Goal: Task Accomplishment & Management: Use online tool/utility

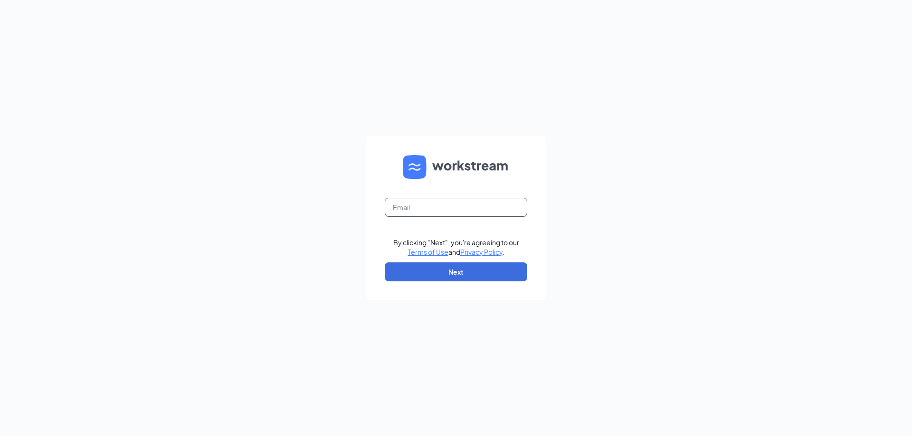
click at [457, 209] on input "text" at bounding box center [456, 207] width 142 height 19
type input "207548@famousforchicken.com"
click at [457, 277] on button "Next" at bounding box center [456, 272] width 142 height 19
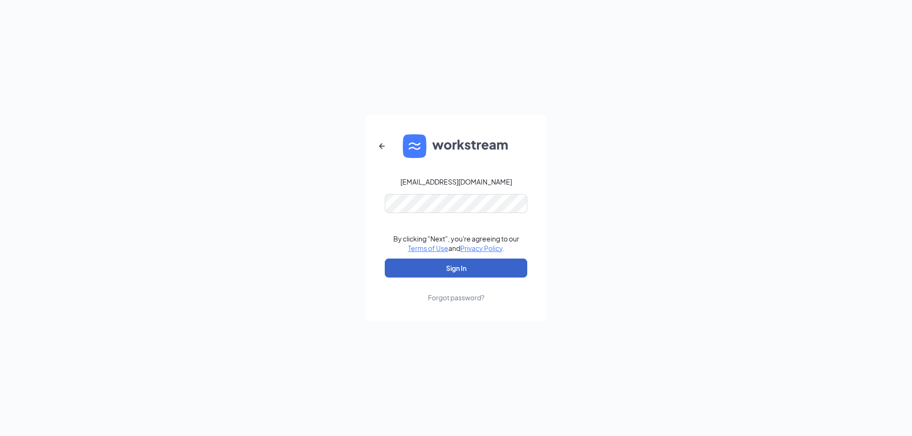
click at [433, 270] on button "Sign In" at bounding box center [456, 268] width 142 height 19
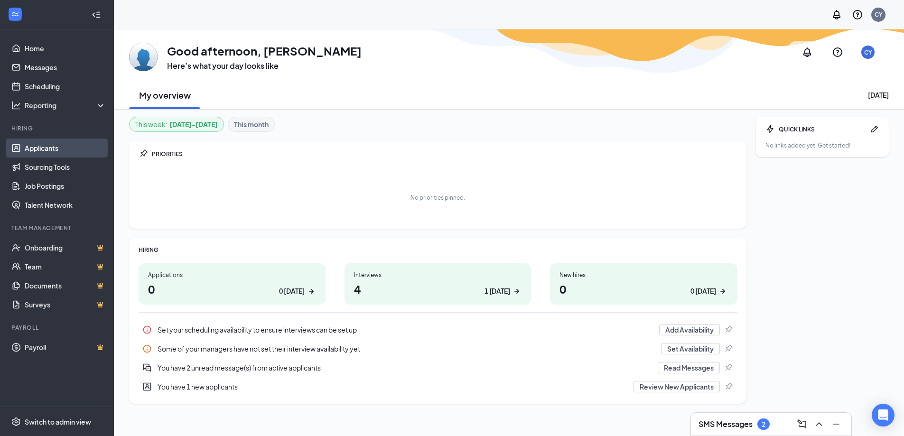
click at [47, 147] on link "Applicants" at bounding box center [65, 148] width 81 height 19
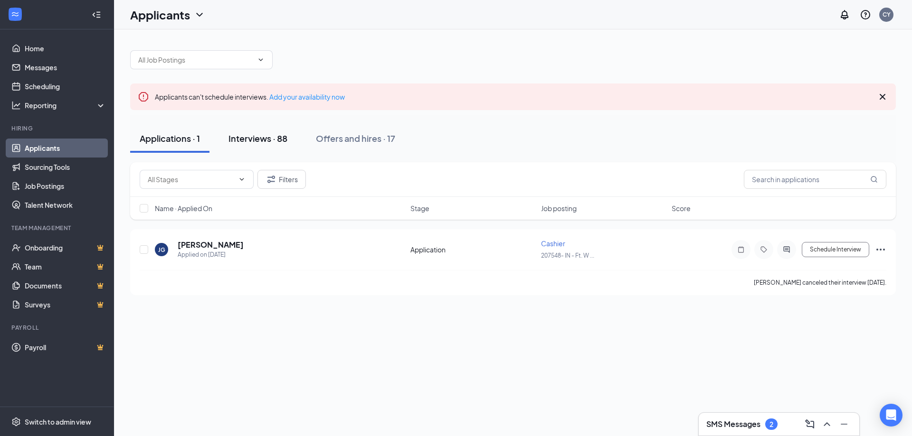
click at [252, 133] on div "Interviews · 88" at bounding box center [257, 138] width 59 height 12
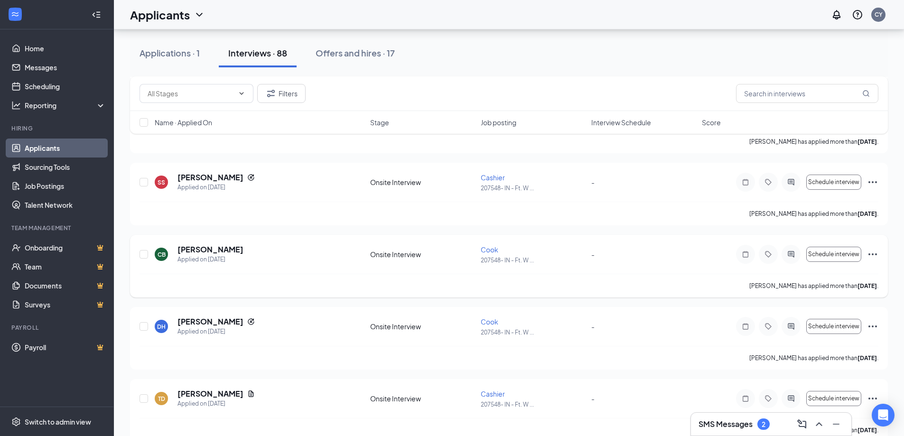
scroll to position [522, 0]
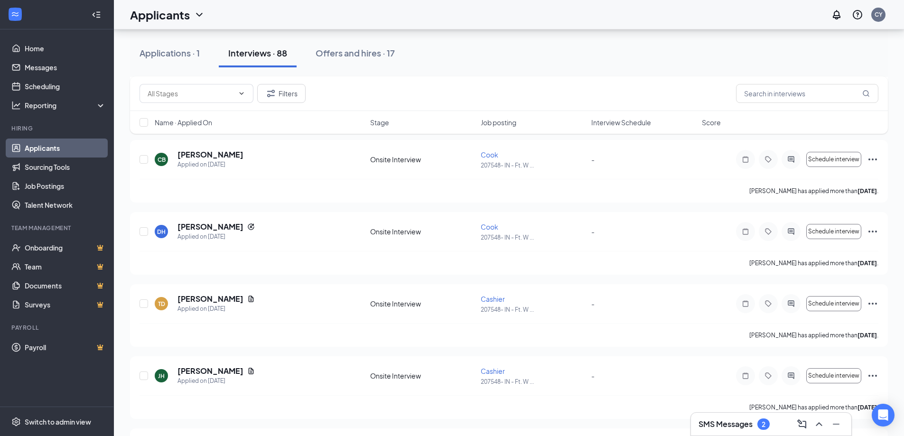
click at [731, 424] on h3 "SMS Messages" at bounding box center [726, 424] width 54 height 10
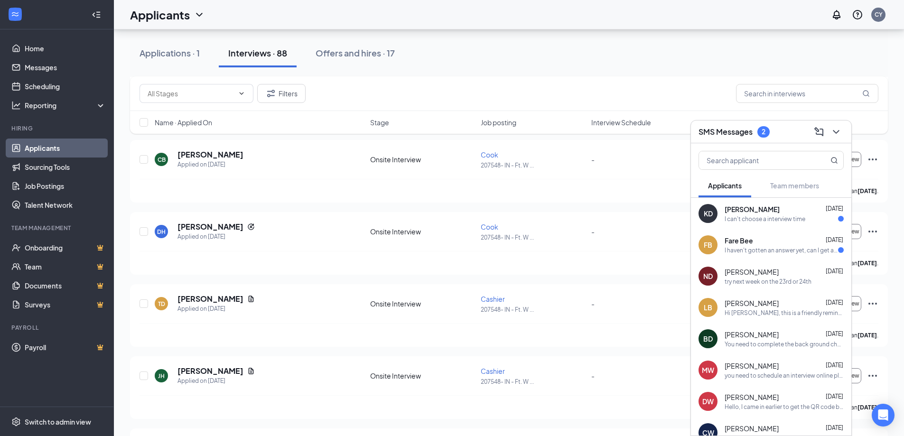
click at [770, 245] on div "Fare Bee Sep 13" at bounding box center [784, 240] width 119 height 9
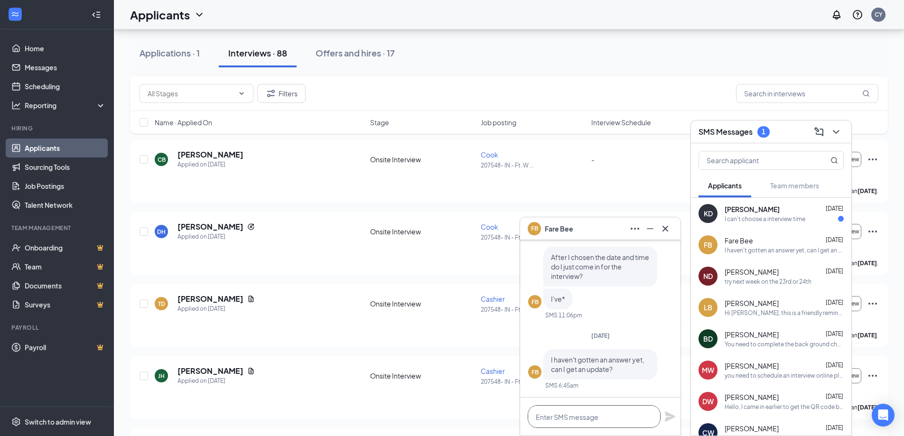
click at [624, 417] on textarea at bounding box center [594, 416] width 133 height 23
click at [573, 417] on textarea "you have to schedule it online" at bounding box center [594, 416] width 133 height 23
click at [603, 413] on textarea "you have to schedule it online" at bounding box center [594, 416] width 133 height 23
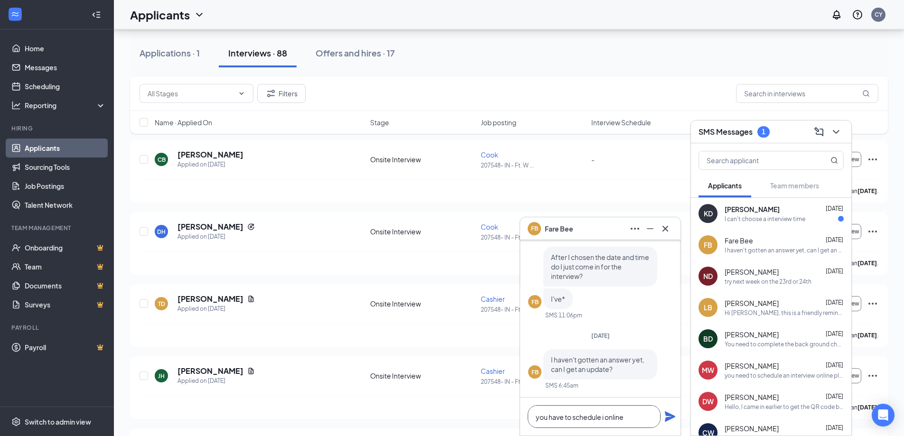
scroll to position [0, 0]
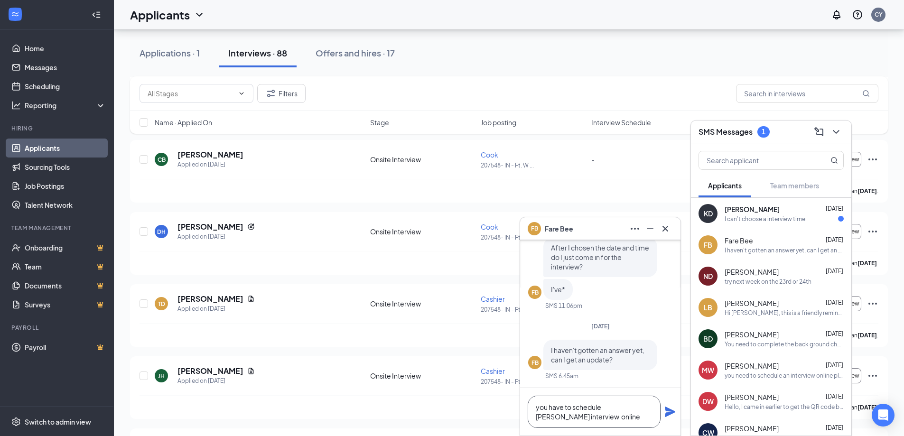
click at [603, 408] on textarea "you have to schedule ian interview online" at bounding box center [594, 412] width 133 height 32
type textarea "you have to schedule an interview online"
click at [668, 410] on icon "Plane" at bounding box center [670, 412] width 10 height 10
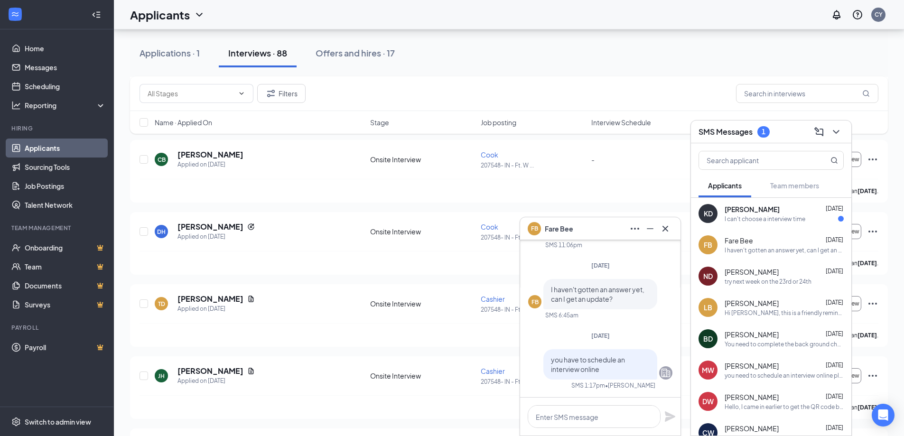
click at [776, 209] on div "KeAnna Davis Sep 15" at bounding box center [784, 209] width 119 height 9
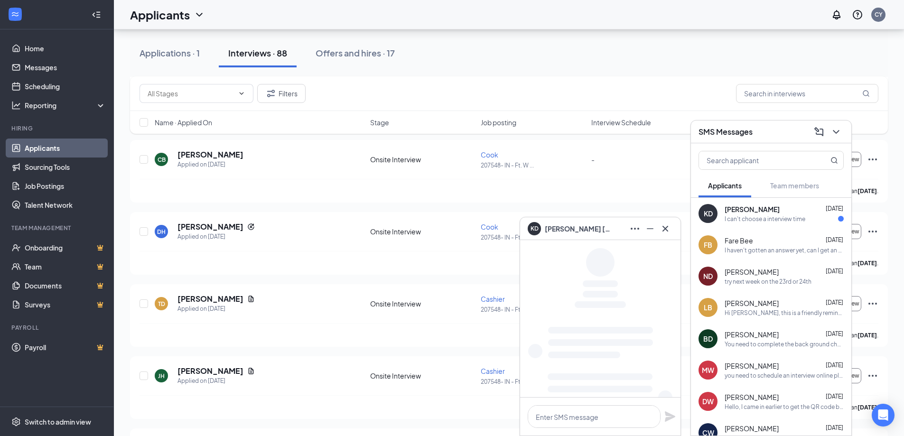
click at [776, 209] on div "KeAnna Davis Sep 15" at bounding box center [784, 209] width 119 height 9
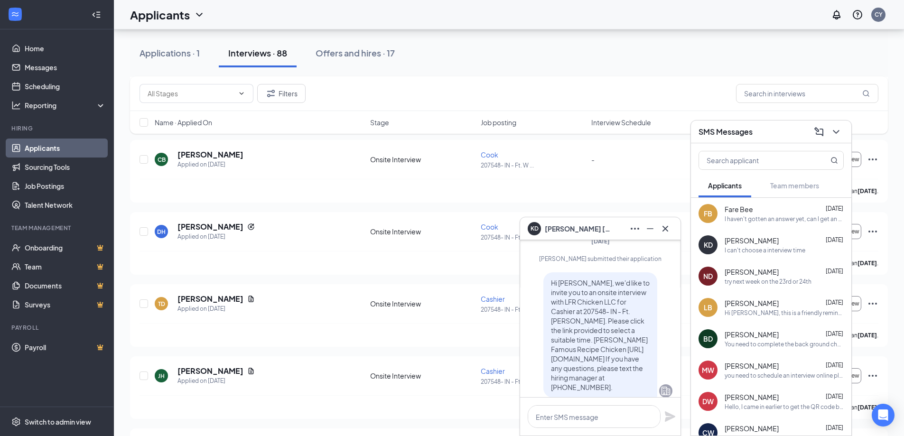
scroll to position [-47, 0]
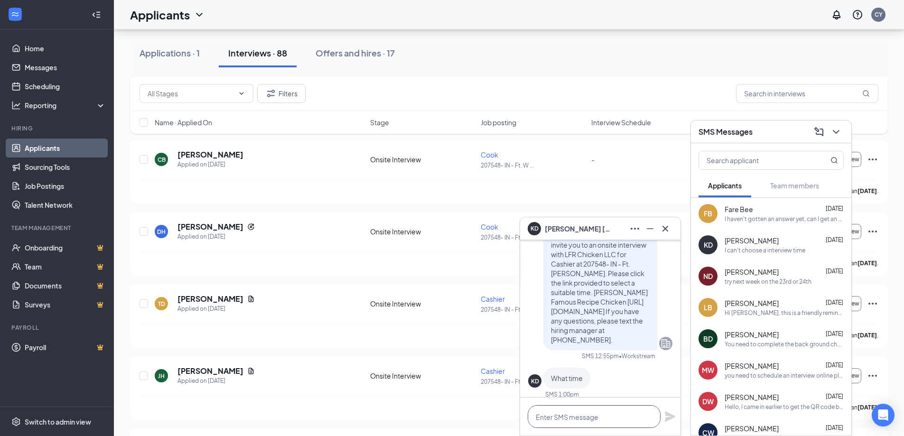
click at [608, 417] on textarea at bounding box center [594, 416] width 133 height 23
type textarea "you have schedule an interview online with the website you used"
click at [666, 412] on icon "Plane" at bounding box center [670, 411] width 11 height 11
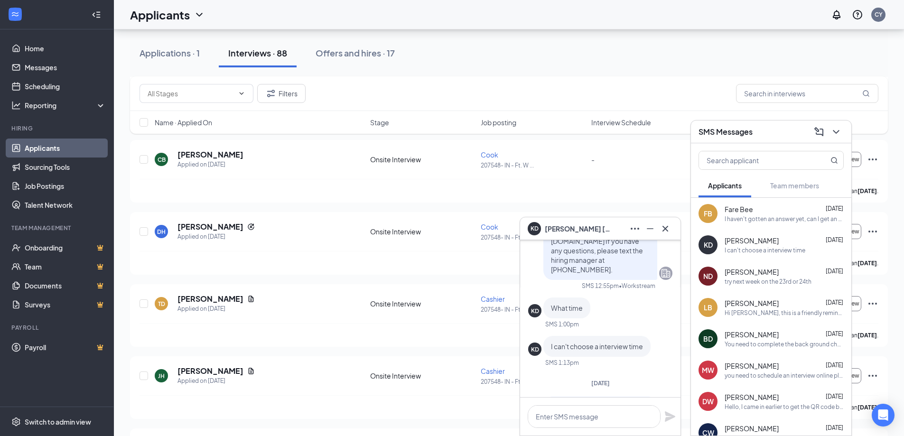
scroll to position [-47, 0]
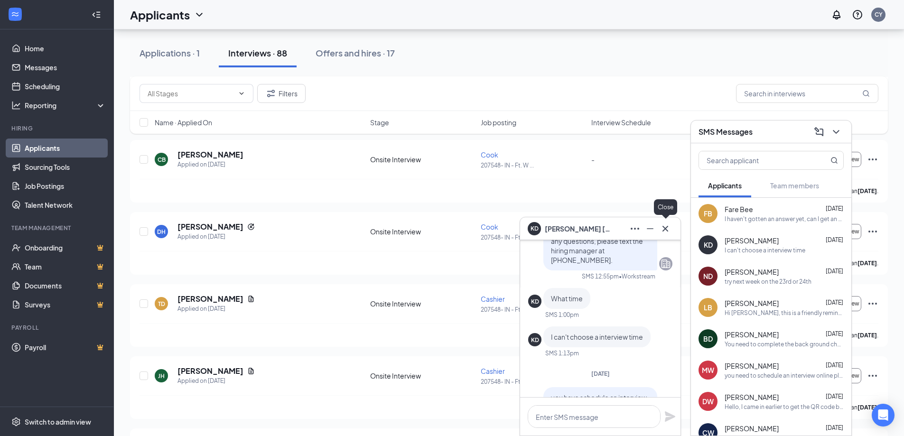
click at [667, 227] on icon "Cross" at bounding box center [665, 228] width 11 height 11
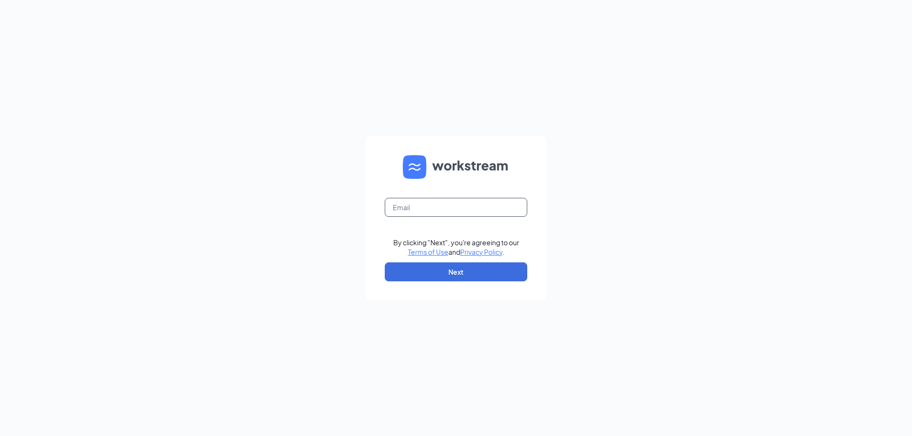
click at [480, 204] on input "text" at bounding box center [456, 207] width 142 height 19
type input "207548@famousforchicken.com"
click at [451, 274] on button "Next" at bounding box center [456, 272] width 142 height 19
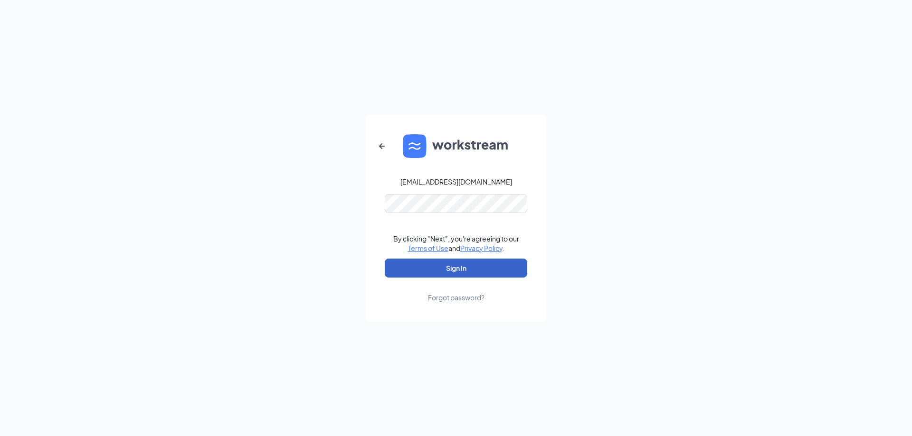
click at [461, 264] on button "Sign In" at bounding box center [456, 268] width 142 height 19
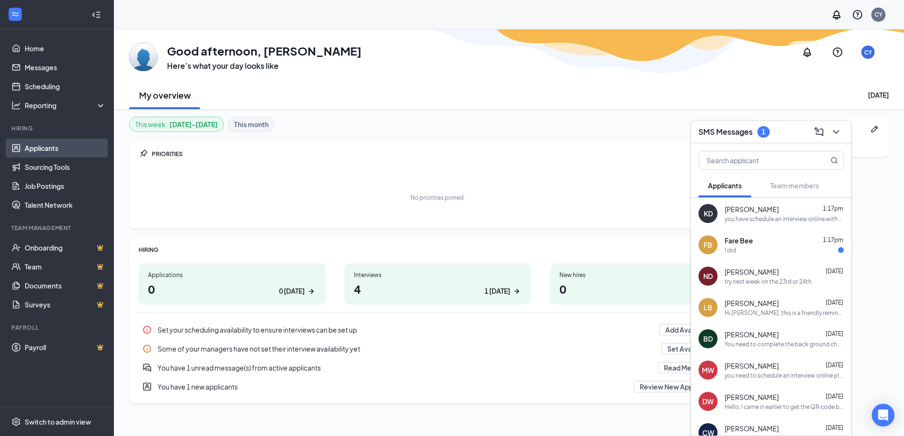
click at [34, 146] on link "Applicants" at bounding box center [65, 148] width 81 height 19
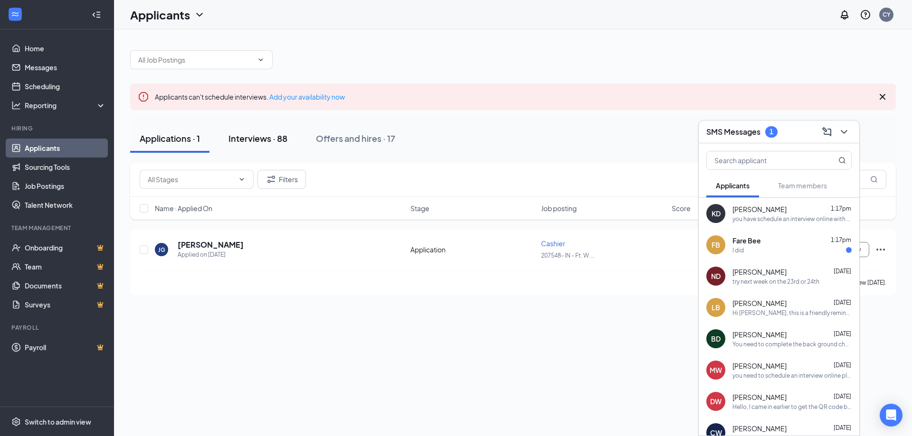
click at [243, 138] on div "Interviews · 88" at bounding box center [257, 138] width 59 height 12
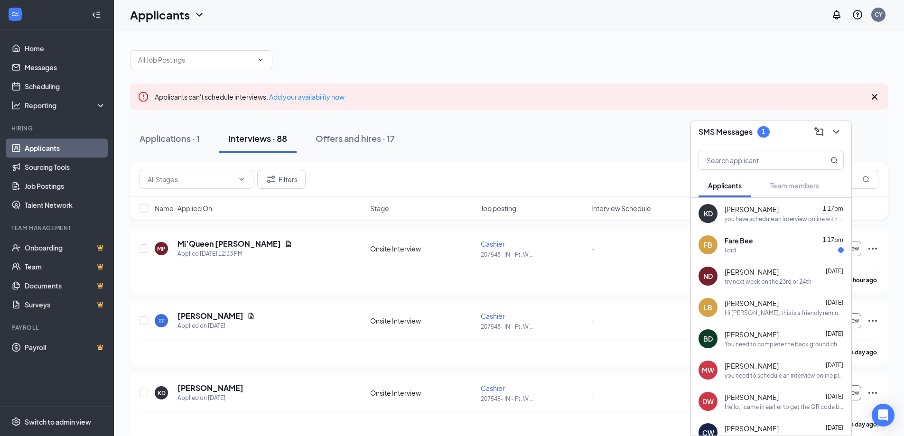
click at [758, 250] on div "I did" at bounding box center [784, 250] width 119 height 8
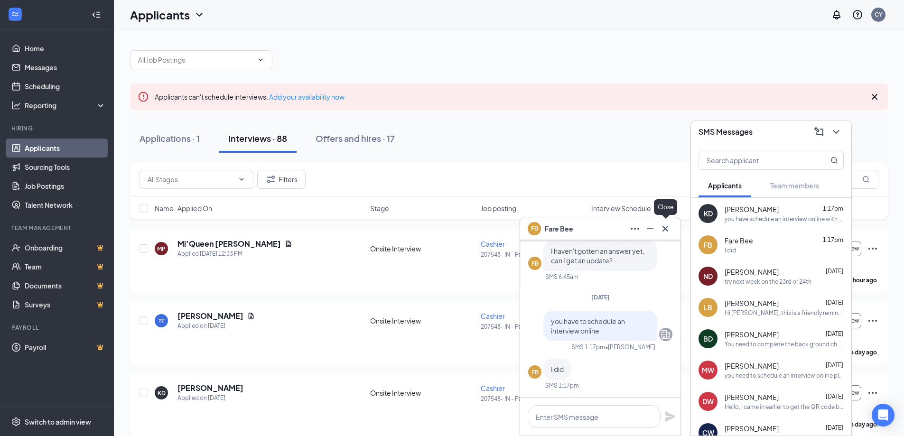
click at [662, 228] on icon "Cross" at bounding box center [665, 228] width 11 height 11
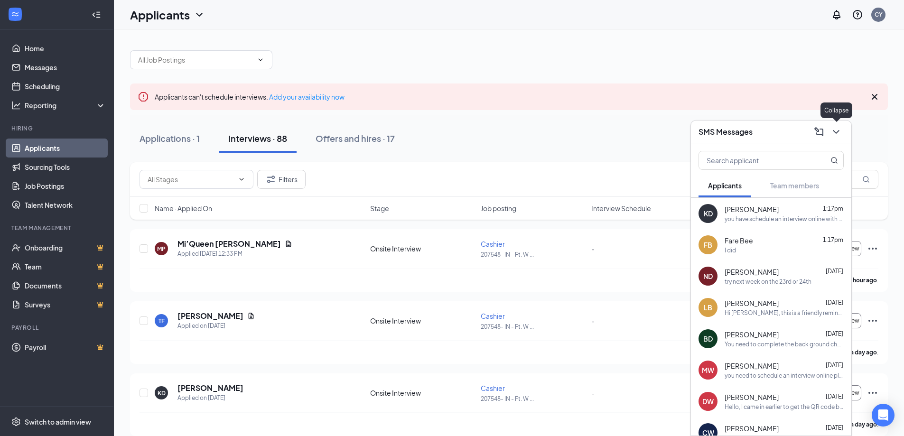
click at [836, 128] on icon "ChevronDown" at bounding box center [836, 131] width 11 height 11
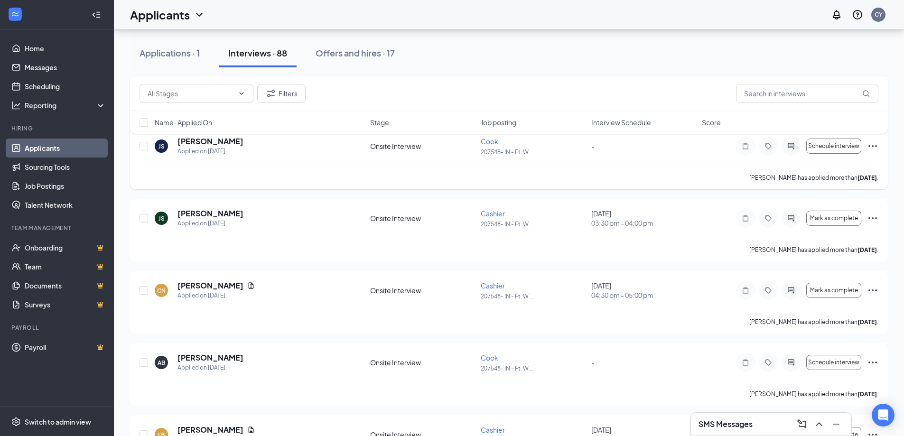
scroll to position [1424, 0]
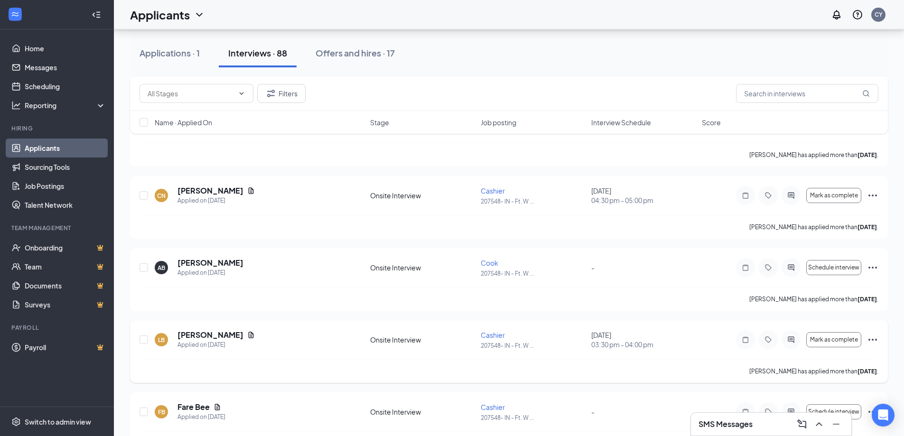
click at [876, 340] on icon "Ellipses" at bounding box center [873, 340] width 9 height 2
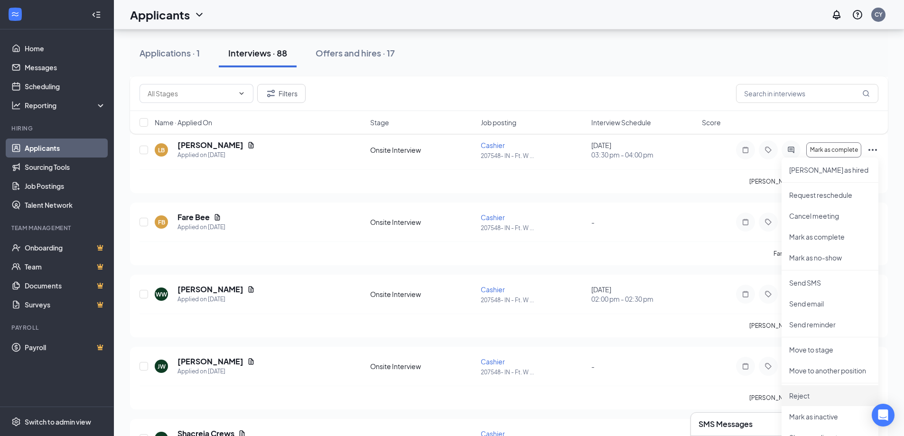
scroll to position [1709, 0]
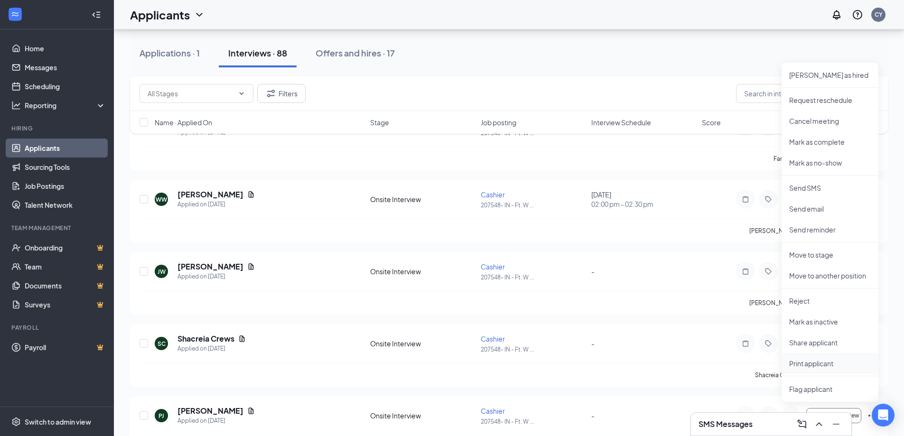
click at [833, 365] on p "Print applicant" at bounding box center [831, 363] width 82 height 9
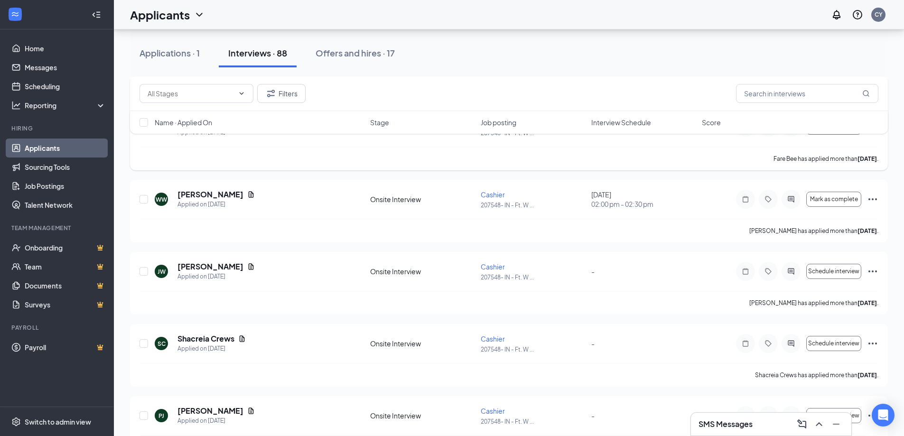
scroll to position [1567, 0]
click at [873, 341] on icon "Ellipses" at bounding box center [872, 341] width 11 height 11
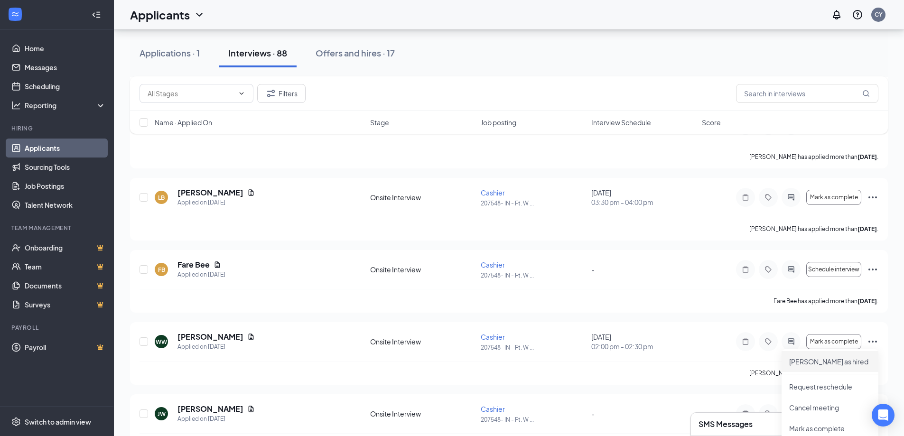
scroll to position [1852, 0]
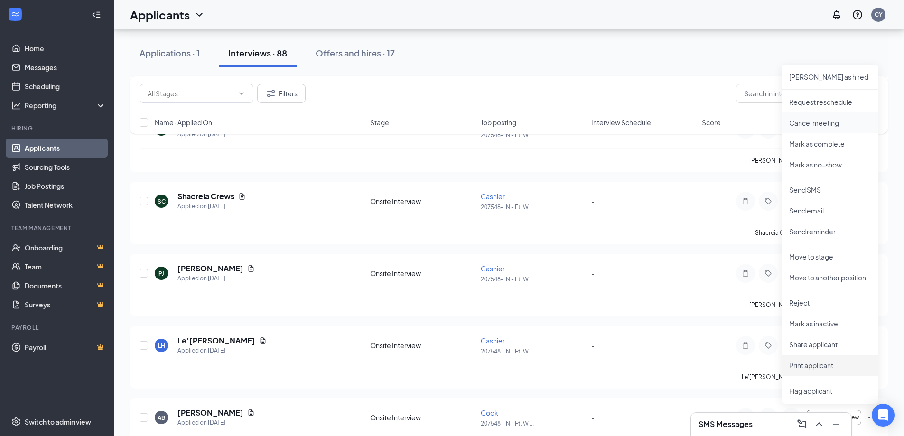
click at [839, 365] on p "Print applicant" at bounding box center [831, 365] width 82 height 9
click at [839, 366] on p "Print applicant" at bounding box center [831, 365] width 82 height 9
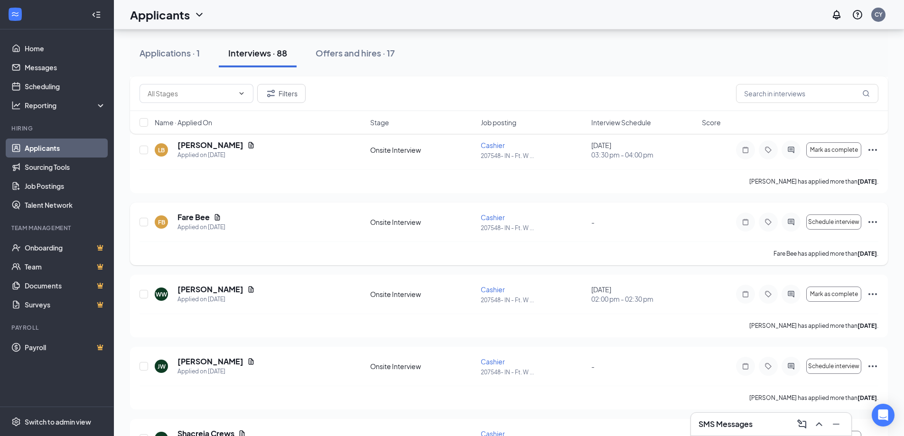
scroll to position [1567, 0]
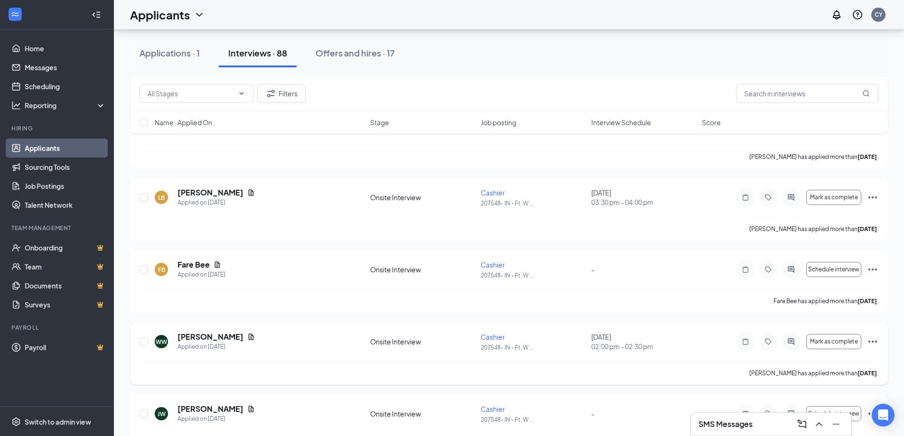
click at [870, 343] on icon "Ellipses" at bounding box center [872, 341] width 11 height 11
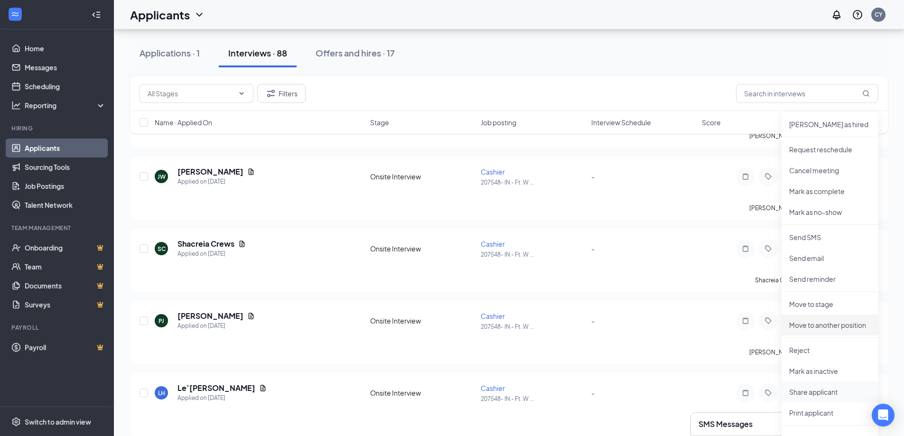
scroll to position [1852, 0]
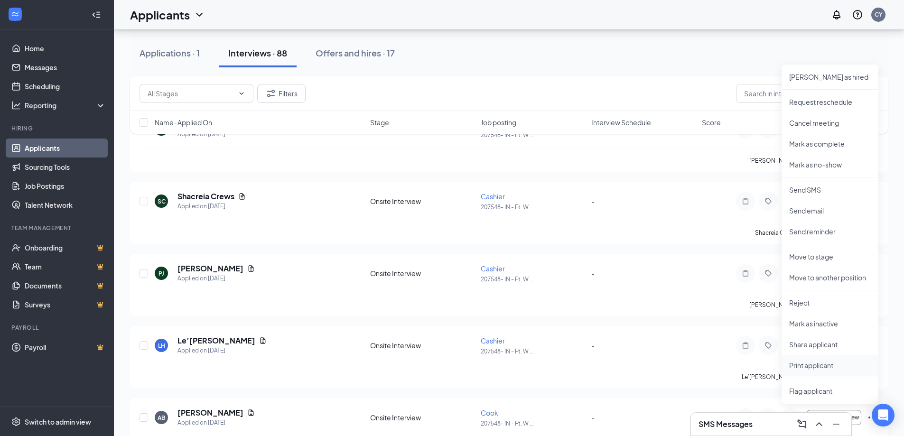
click at [828, 366] on p "Print applicant" at bounding box center [831, 365] width 82 height 9
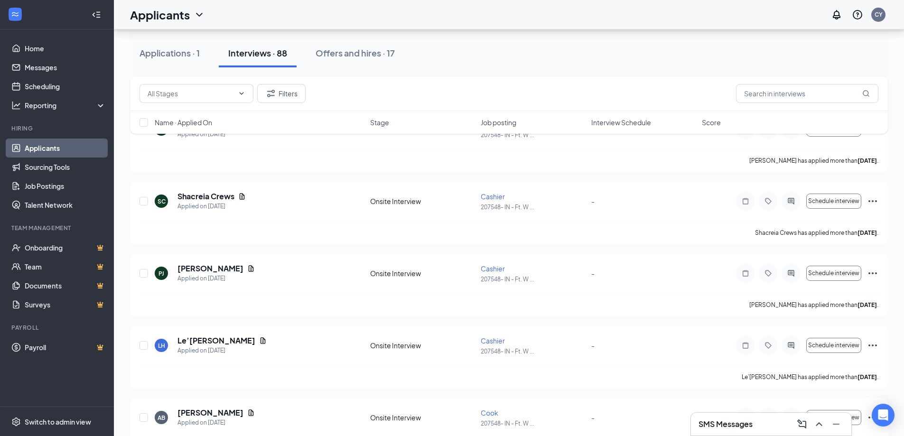
scroll to position [1709, 0]
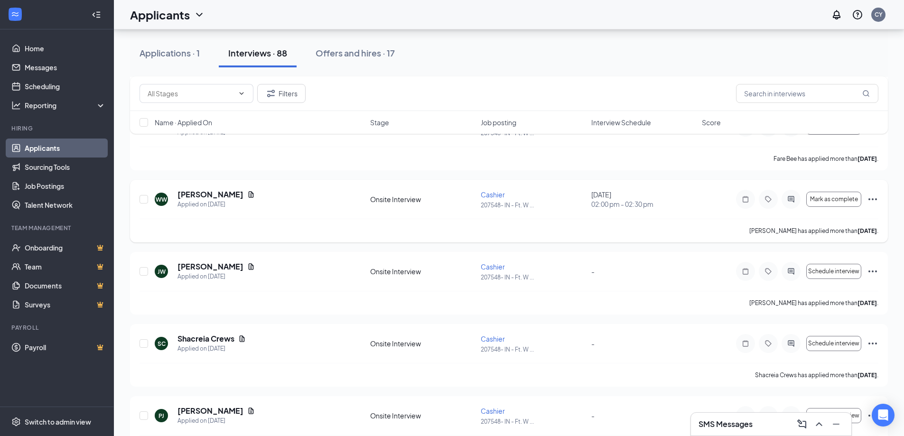
click at [875, 198] on icon "Ellipses" at bounding box center [872, 199] width 11 height 11
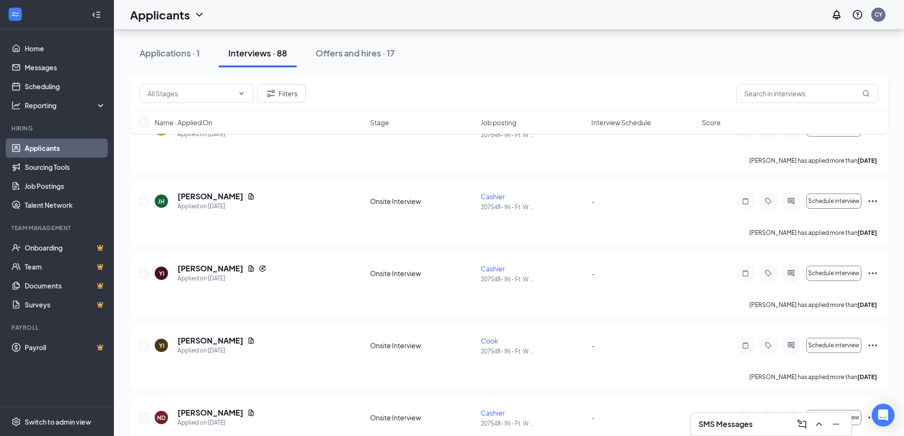
scroll to position [555, 0]
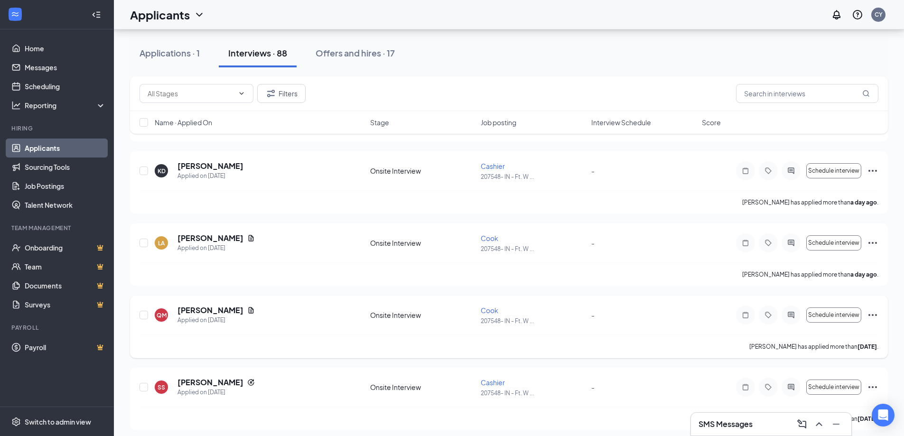
drag, startPoint x: 612, startPoint y: 337, endPoint x: 618, endPoint y: 334, distance: 6.8
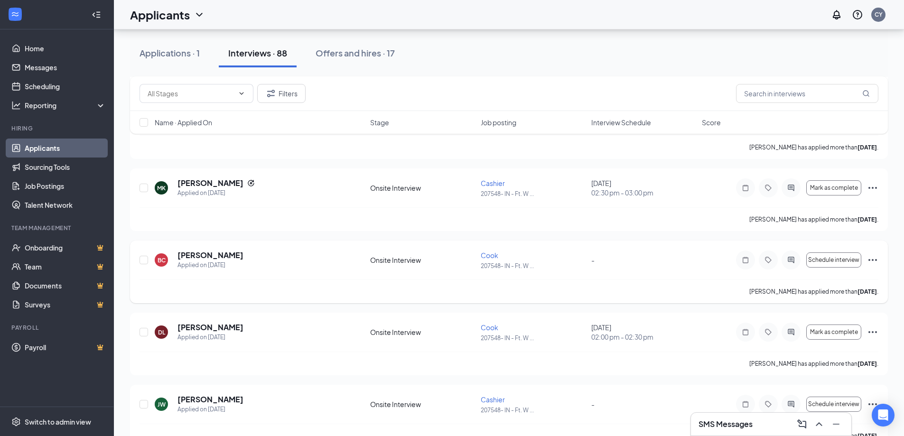
scroll to position [904, 0]
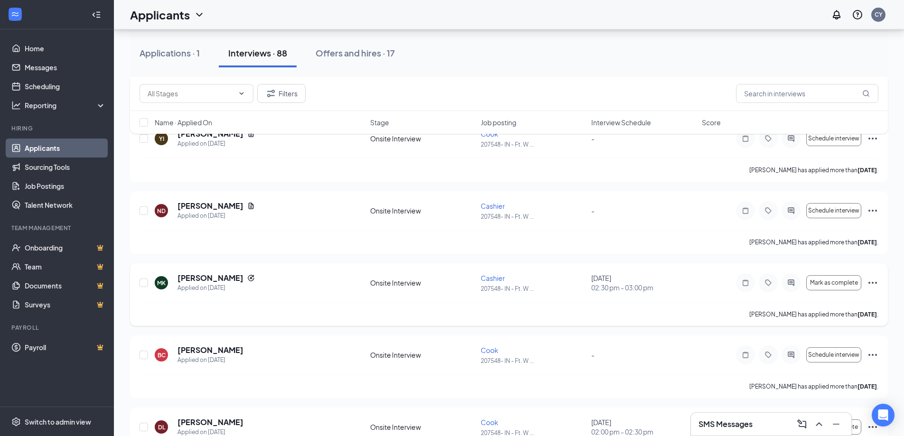
click at [872, 282] on icon "Ellipses" at bounding box center [872, 282] width 11 height 11
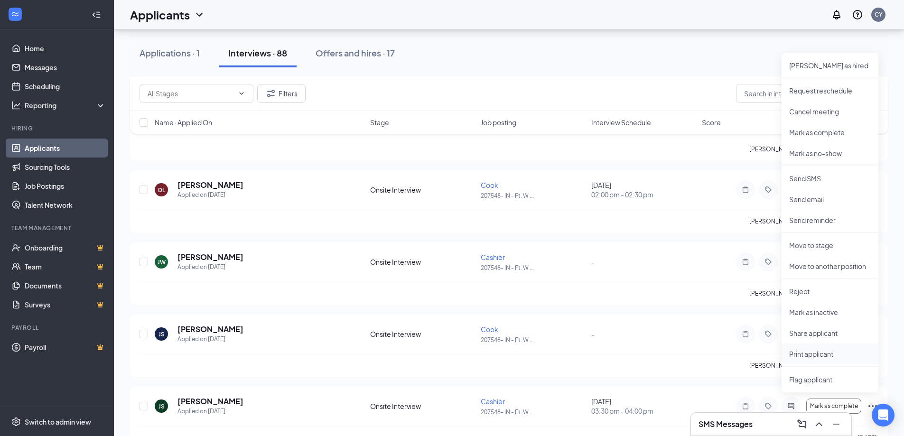
scroll to position [1189, 0]
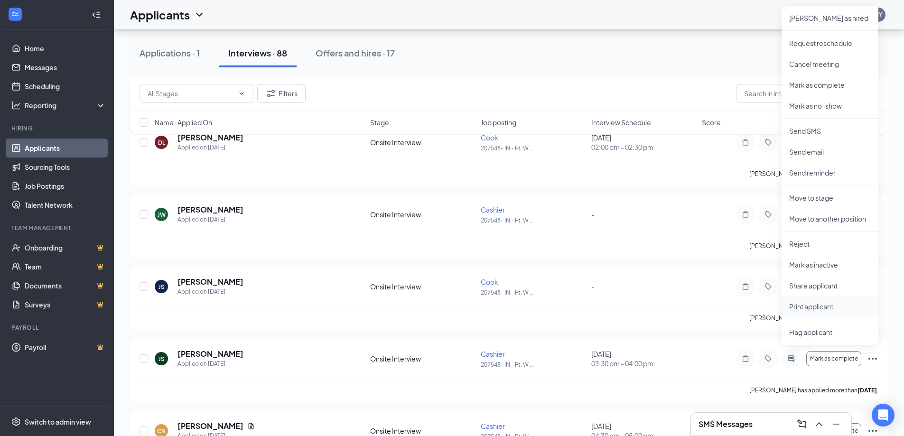
click at [812, 305] on p "Print applicant" at bounding box center [831, 306] width 82 height 9
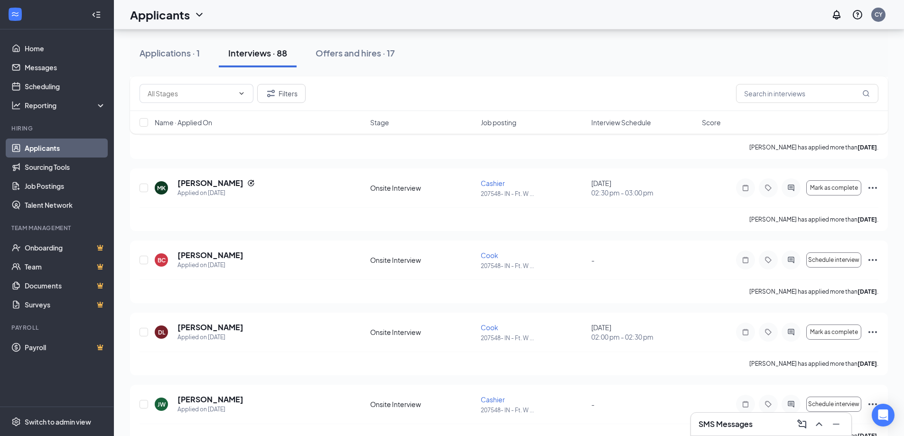
scroll to position [856, 0]
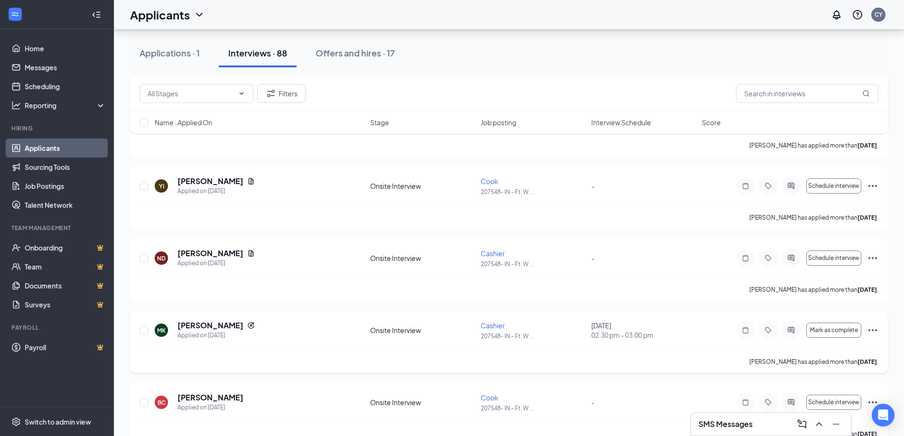
click at [873, 330] on icon "Ellipses" at bounding box center [873, 330] width 9 height 2
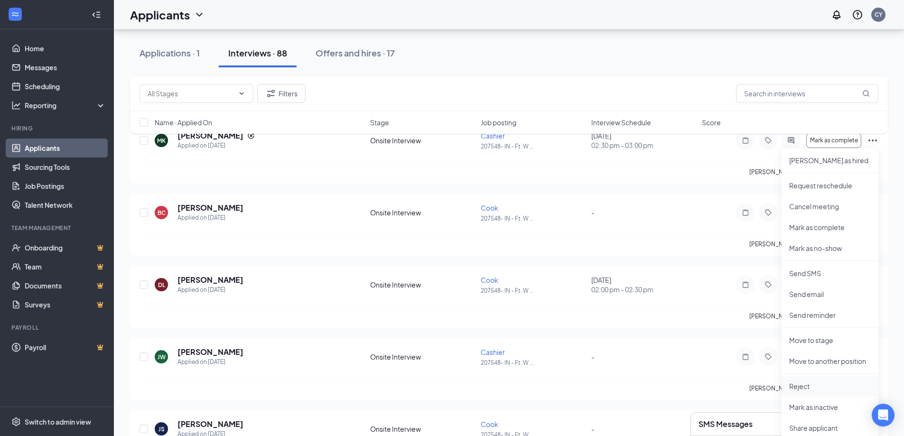
scroll to position [1094, 0]
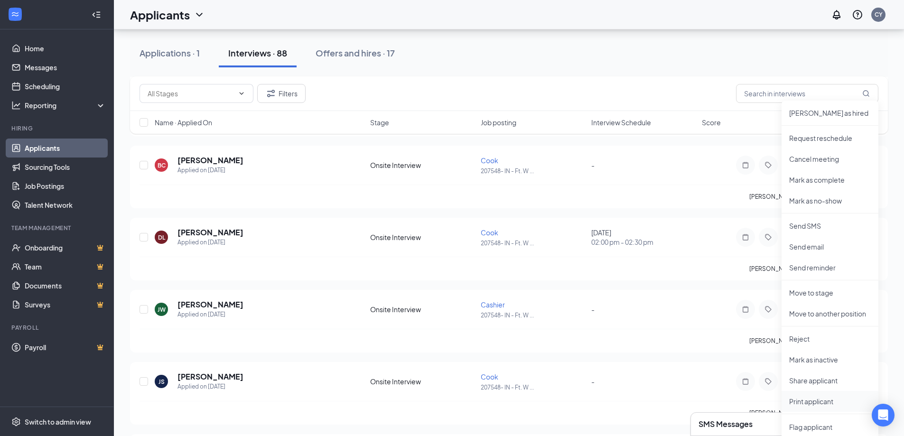
click at [828, 396] on li "Print applicant" at bounding box center [830, 401] width 97 height 21
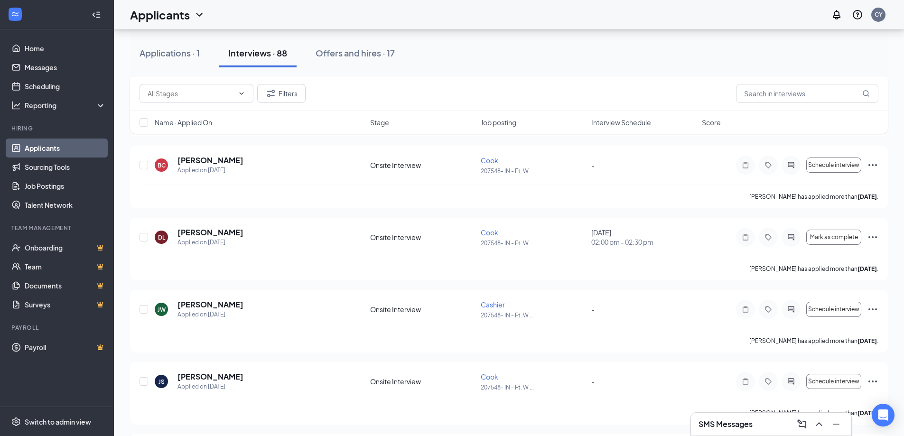
scroll to position [951, 0]
click at [873, 233] on icon "Ellipses" at bounding box center [872, 235] width 11 height 11
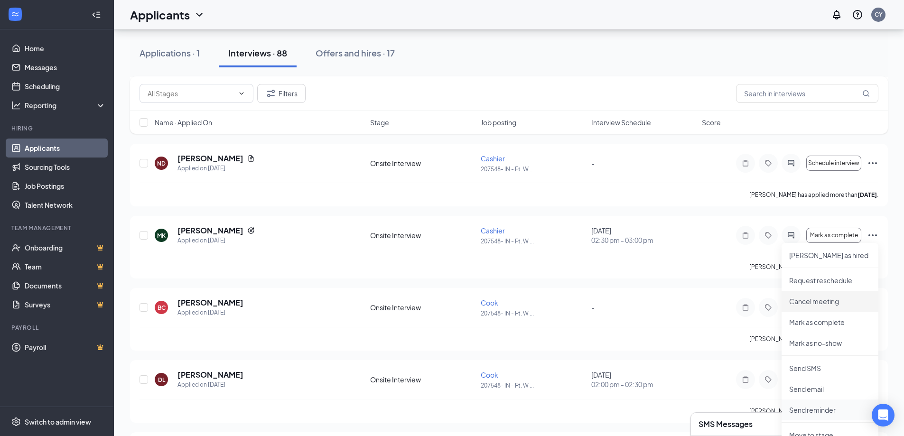
scroll to position [1141, 0]
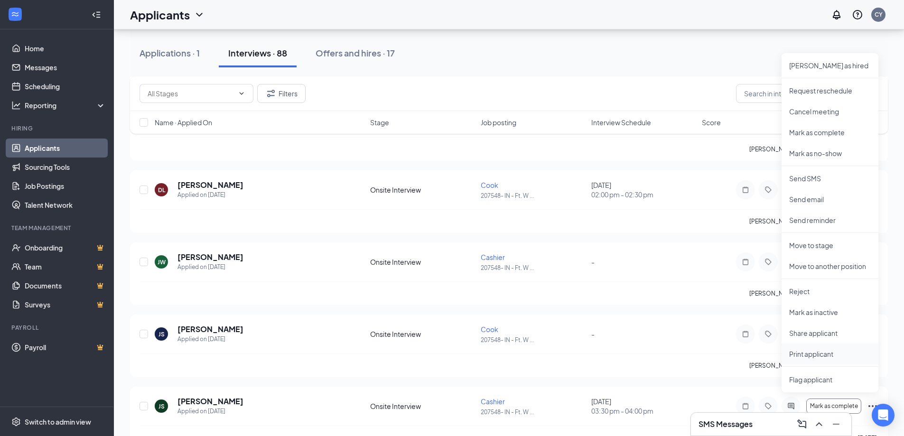
click at [809, 353] on p "Print applicant" at bounding box center [831, 353] width 82 height 9
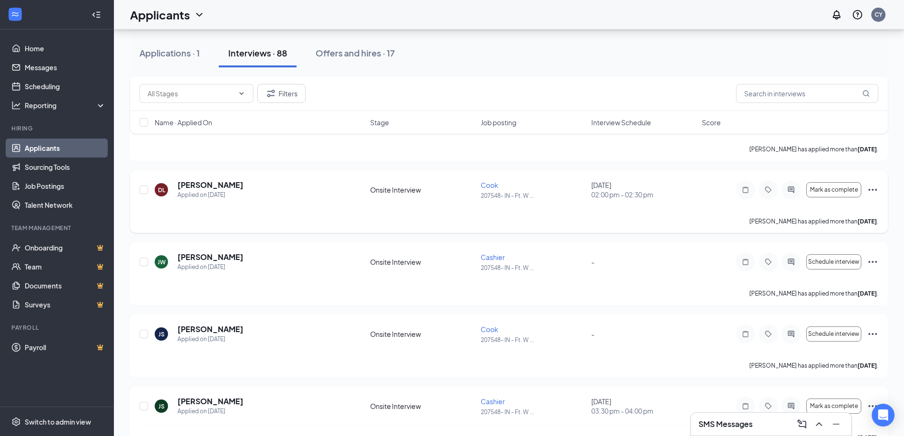
click at [875, 188] on icon "Ellipses" at bounding box center [872, 189] width 11 height 11
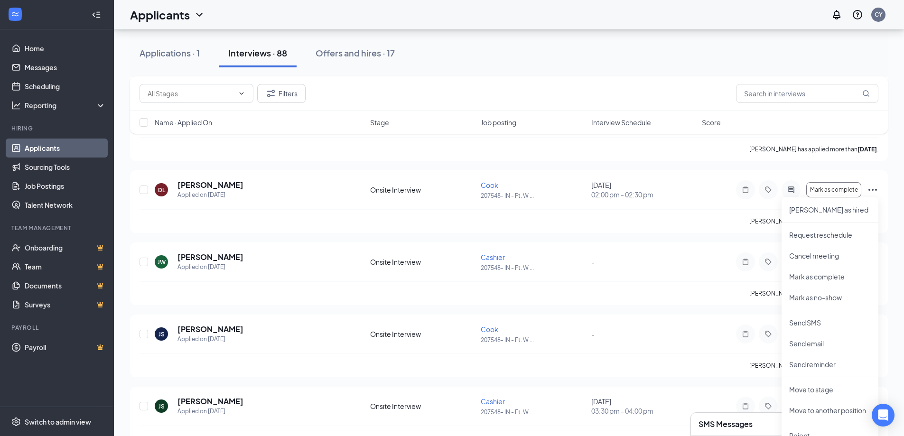
scroll to position [1284, 0]
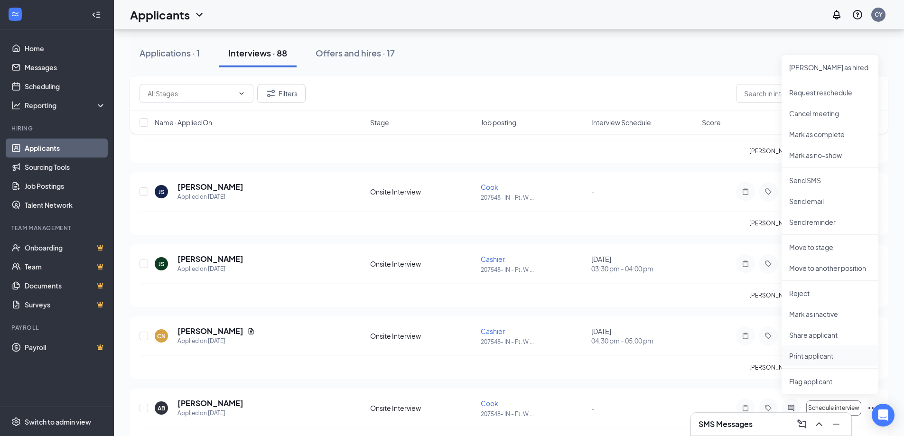
click at [802, 357] on p "Print applicant" at bounding box center [831, 355] width 82 height 9
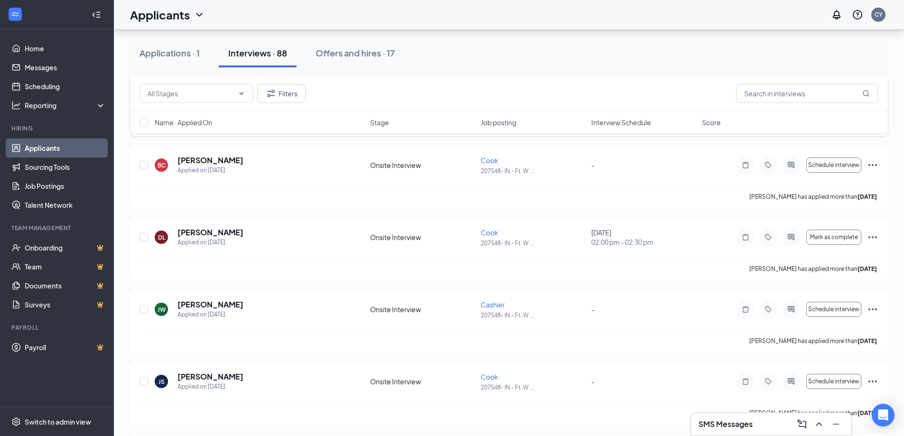
scroll to position [951, 0]
click at [869, 233] on icon "Ellipses" at bounding box center [872, 235] width 11 height 11
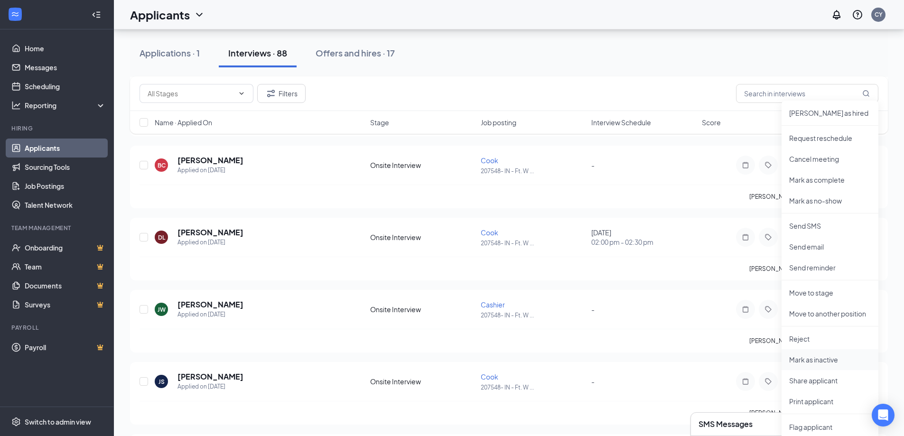
scroll to position [1141, 0]
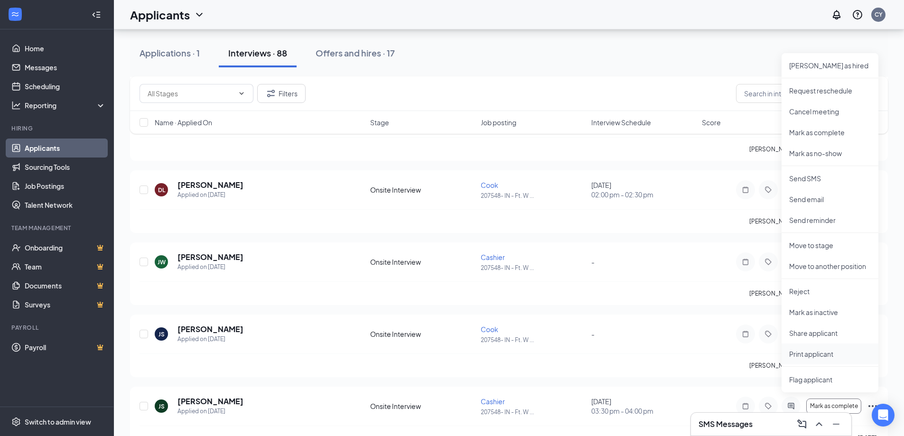
click at [820, 354] on p "Print applicant" at bounding box center [831, 353] width 82 height 9
